Goal: Check status

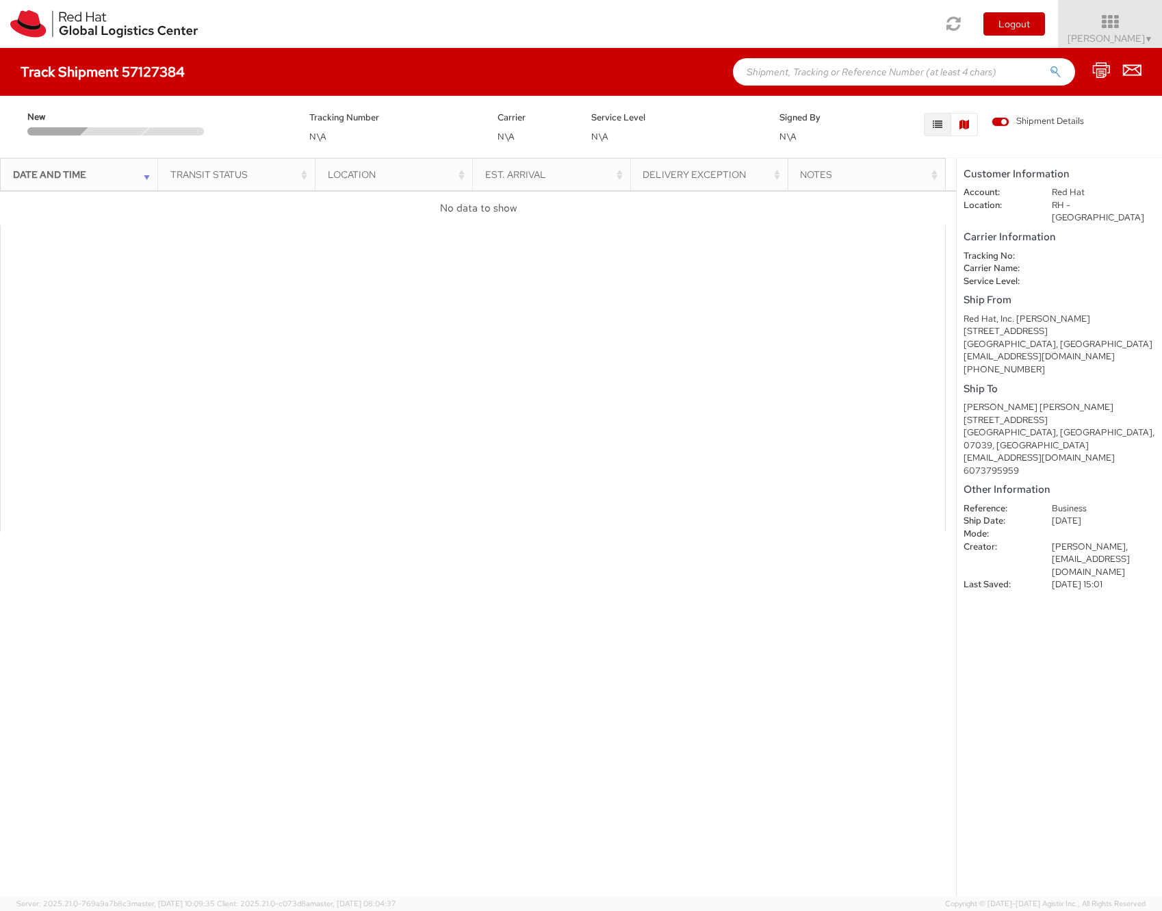
click at [969, 127] on button "button" at bounding box center [963, 124] width 27 height 23
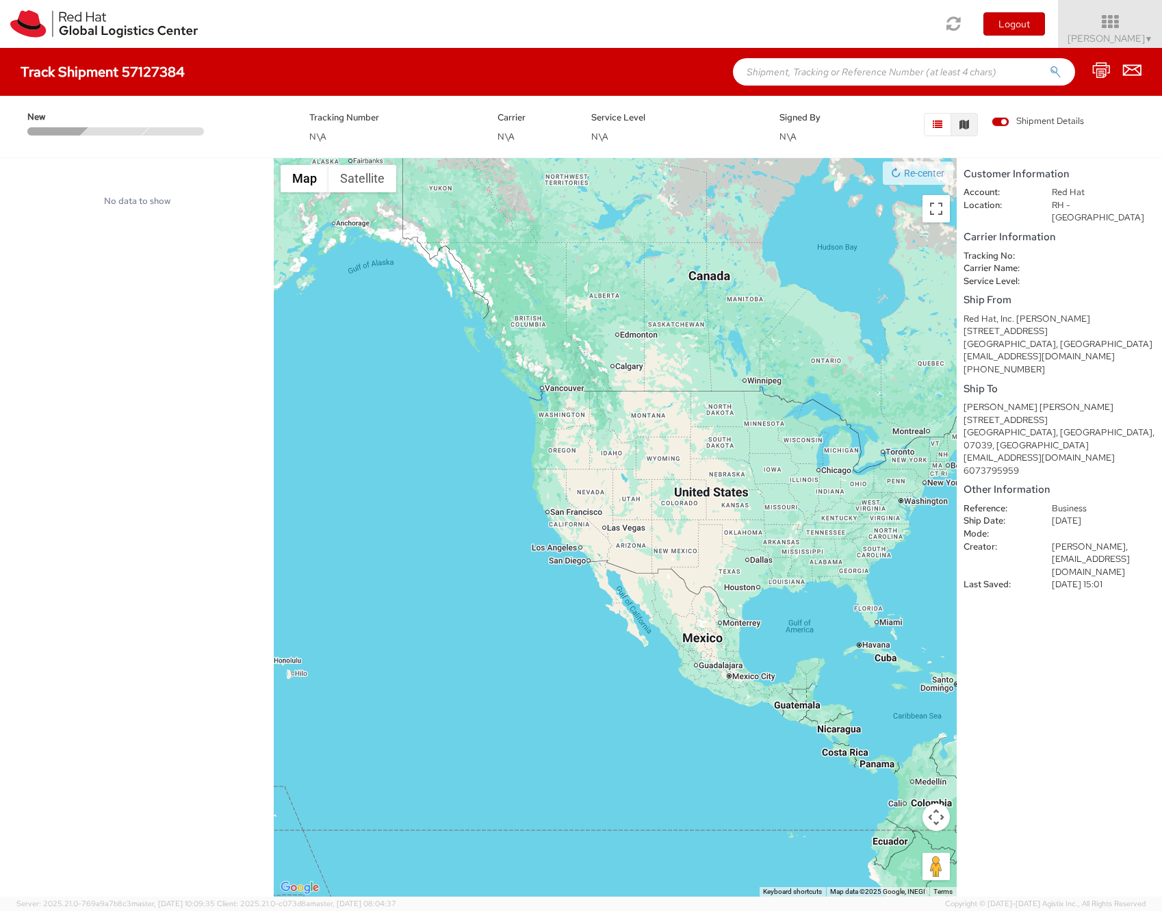
click at [945, 125] on button "button" at bounding box center [937, 124] width 27 height 23
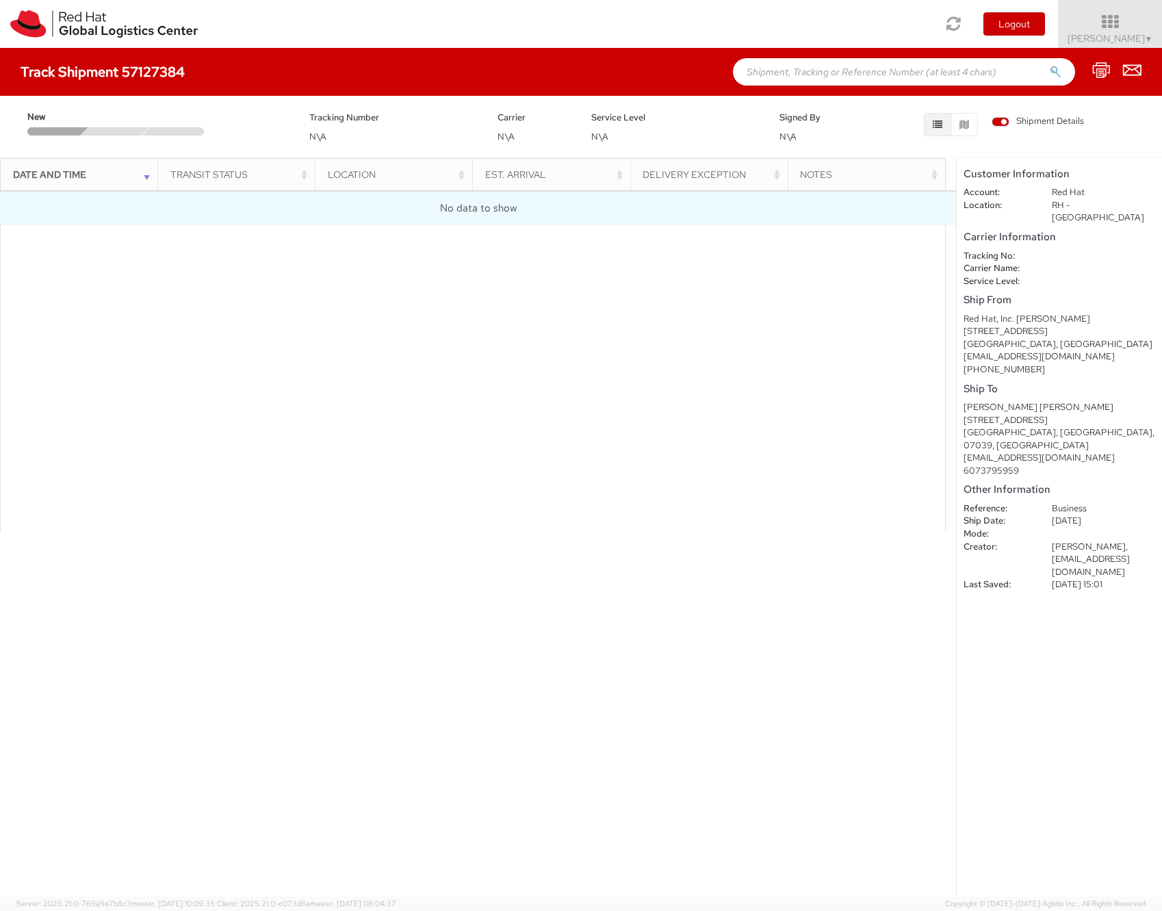
click at [470, 204] on td "No data to show" at bounding box center [478, 208] width 956 height 34
drag, startPoint x: 523, startPoint y: 209, endPoint x: 407, endPoint y: 212, distance: 115.6
click at [407, 212] on td "No data to show" at bounding box center [478, 208] width 956 height 34
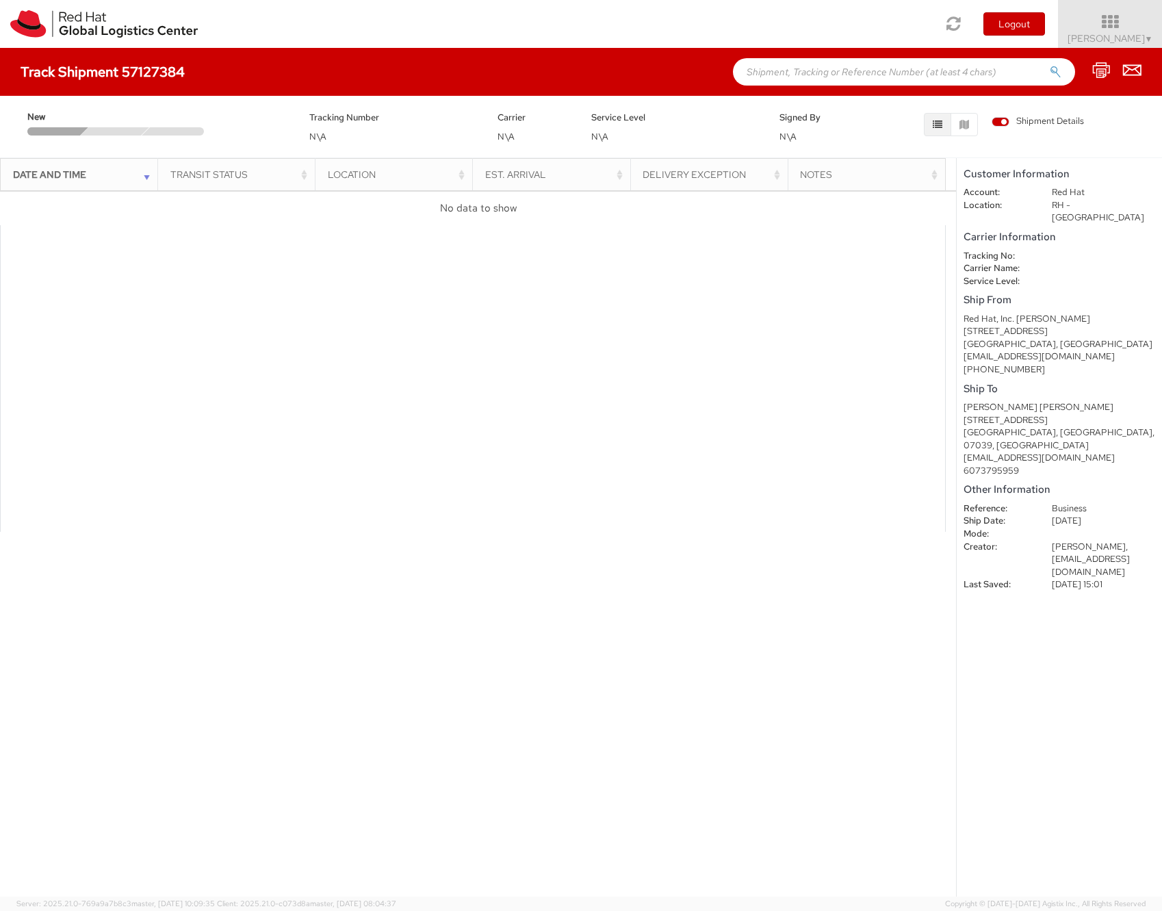
click at [361, 228] on div at bounding box center [472, 378] width 945 height 306
